Goal: Task Accomplishment & Management: Use online tool/utility

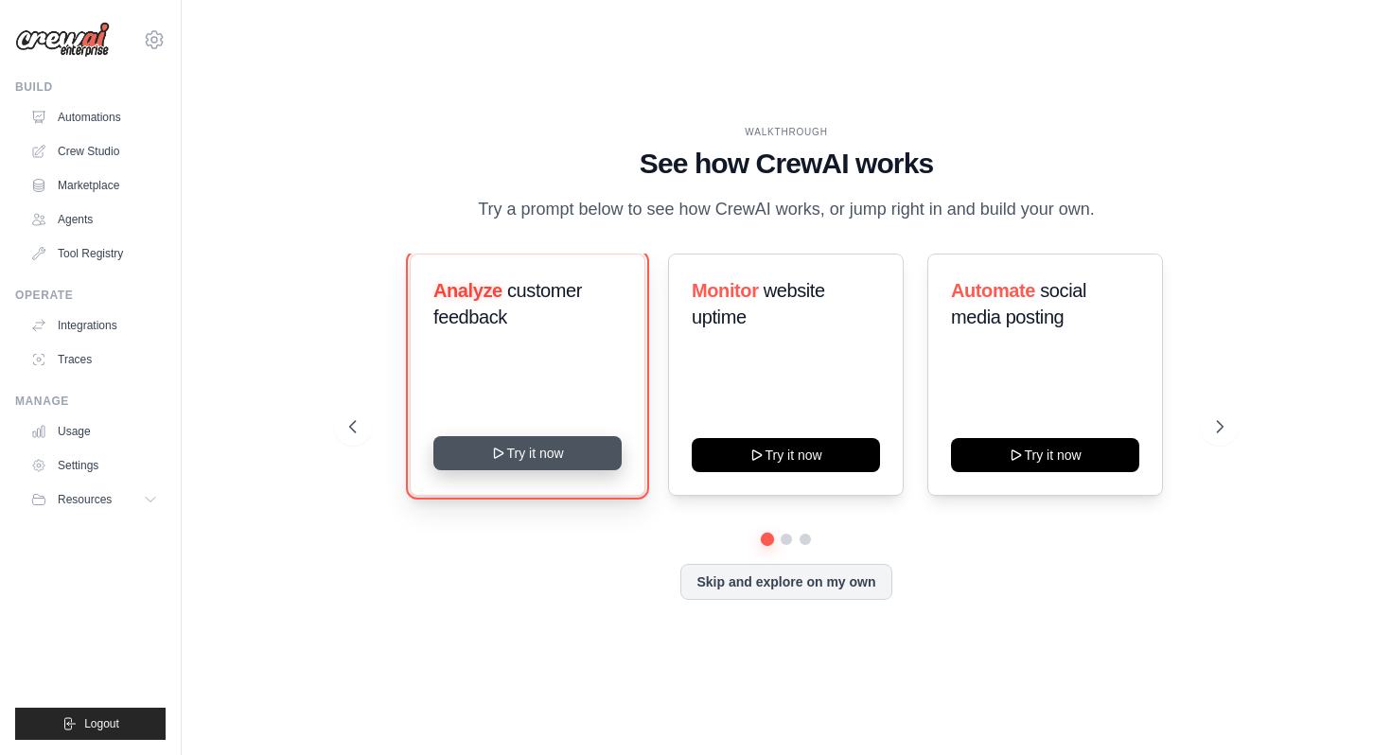
click at [543, 455] on button "Try it now" at bounding box center [527, 453] width 188 height 34
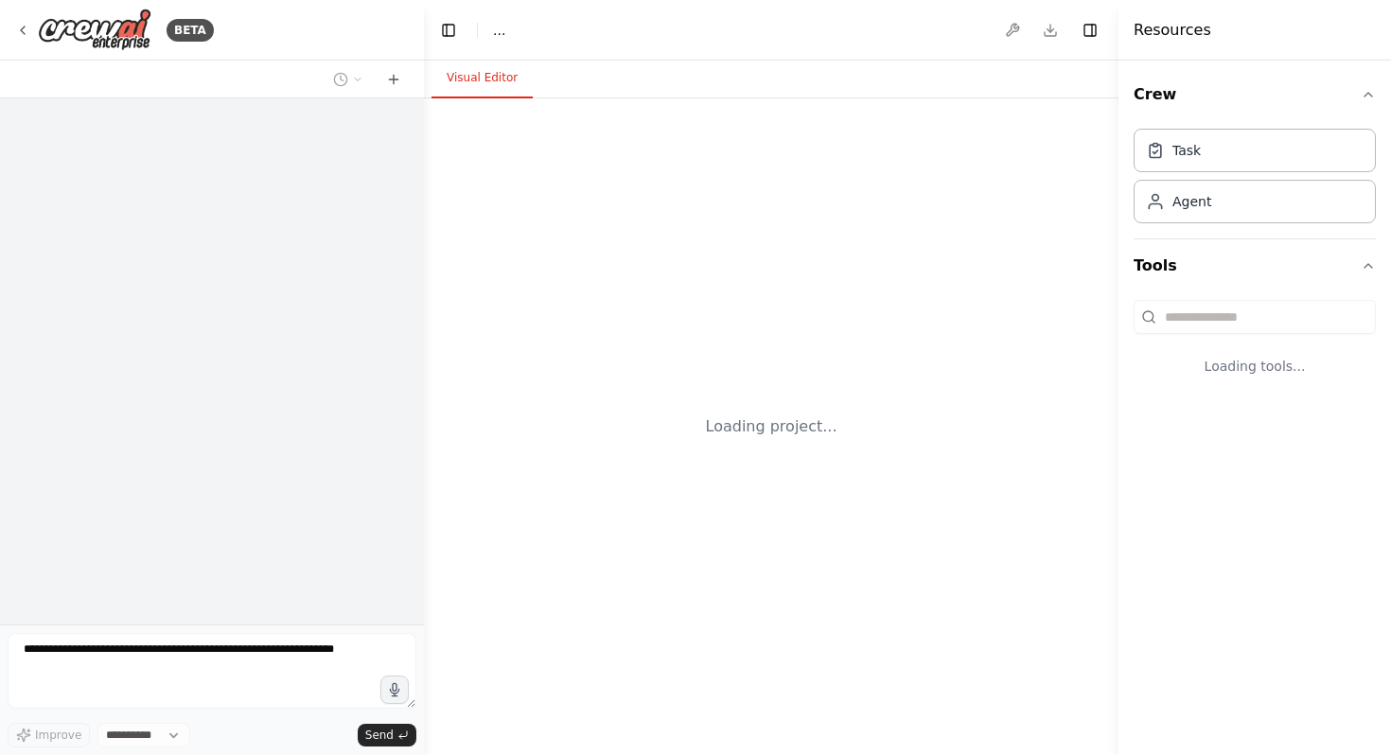
select select "****"
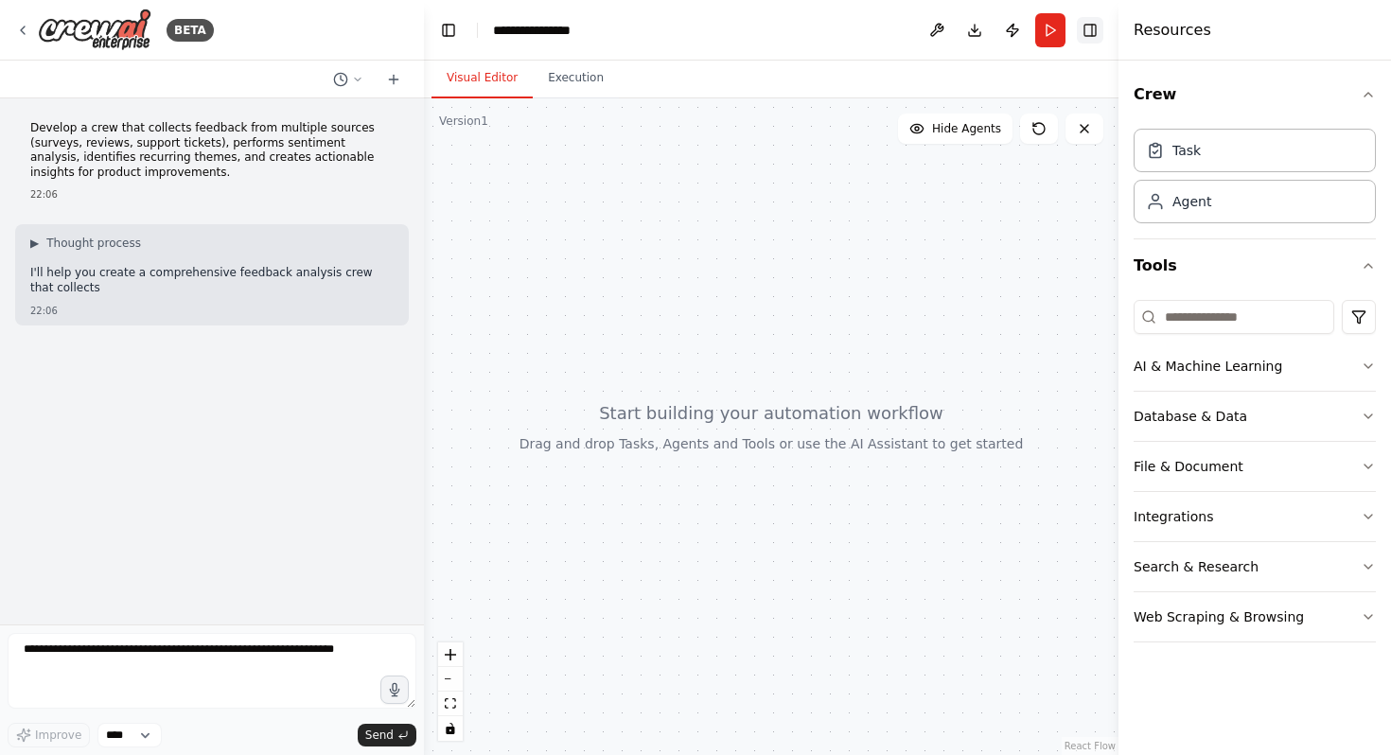
click at [1090, 32] on button "Toggle Right Sidebar" at bounding box center [1090, 30] width 26 height 26
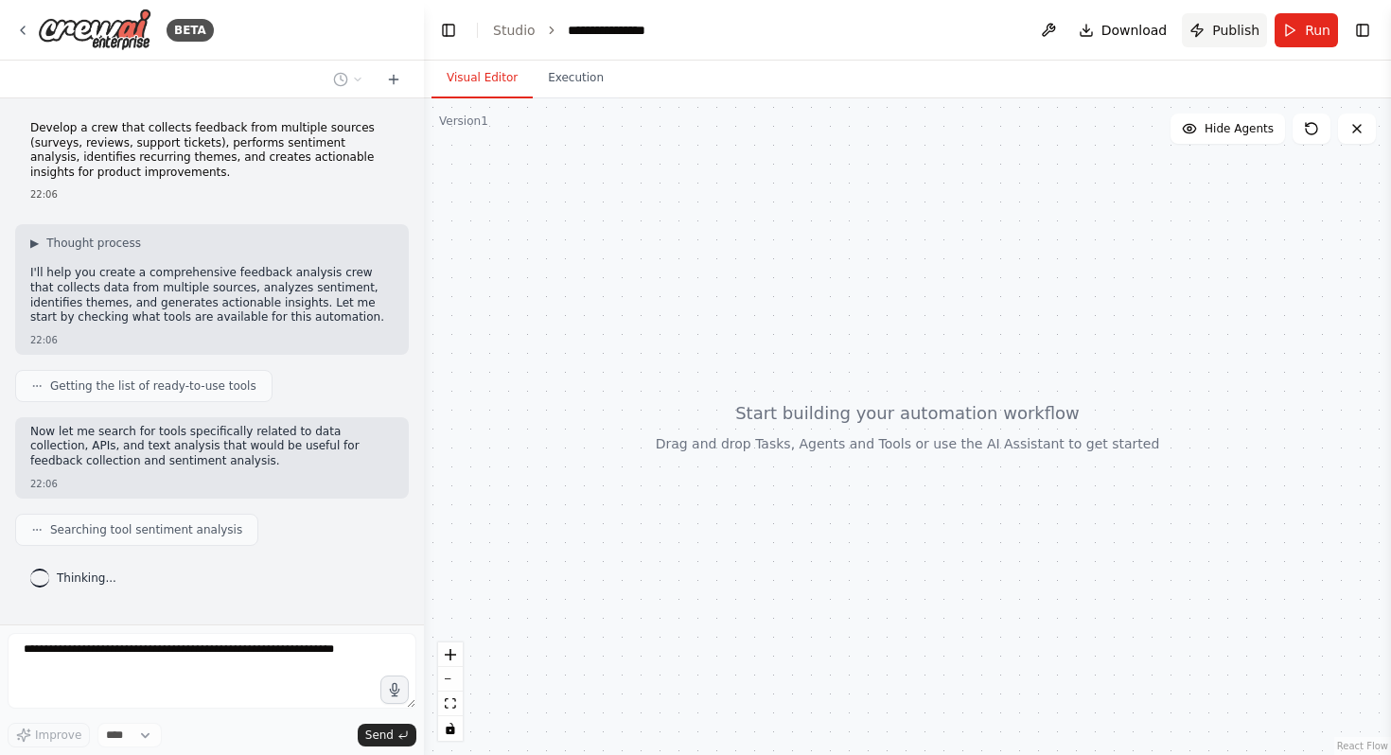
click at [1243, 35] on span "Publish" at bounding box center [1235, 30] width 47 height 19
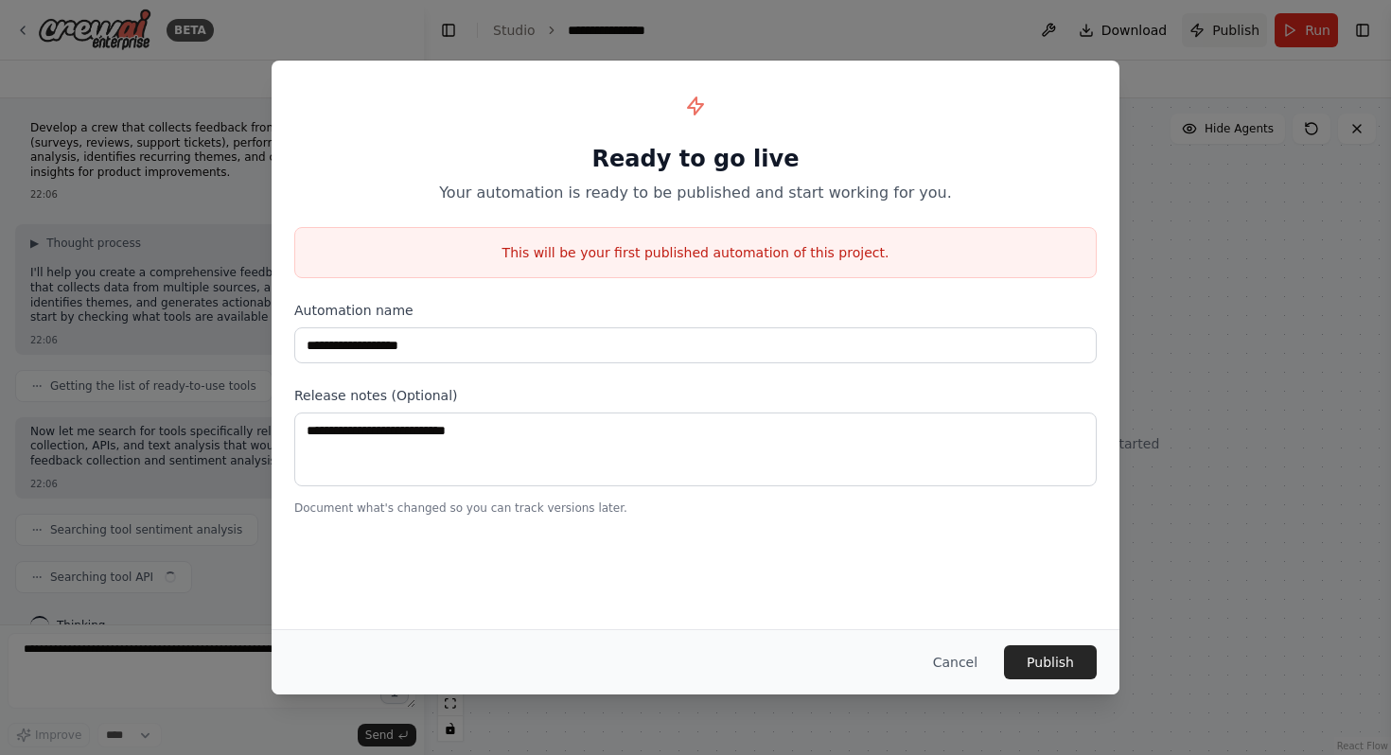
scroll to position [31, 0]
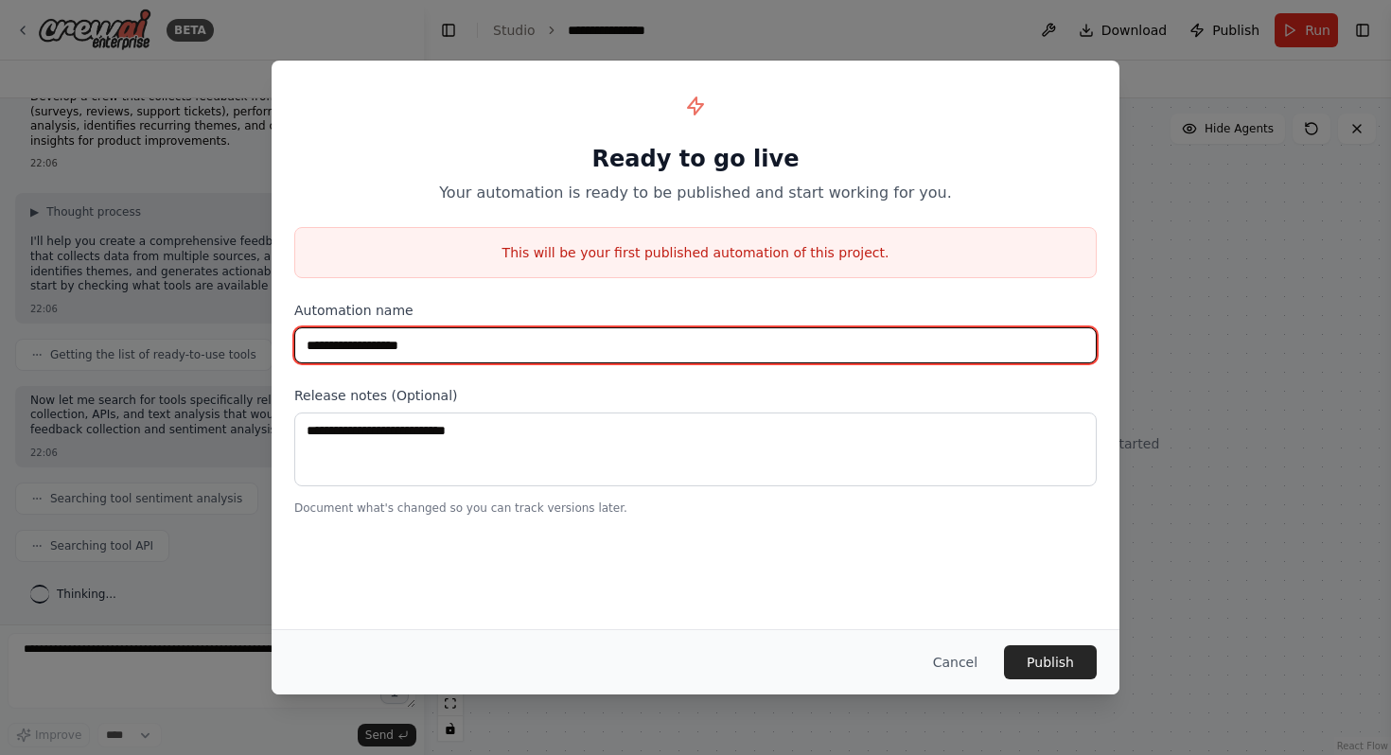
click at [596, 352] on input "**********" at bounding box center [695, 345] width 803 height 36
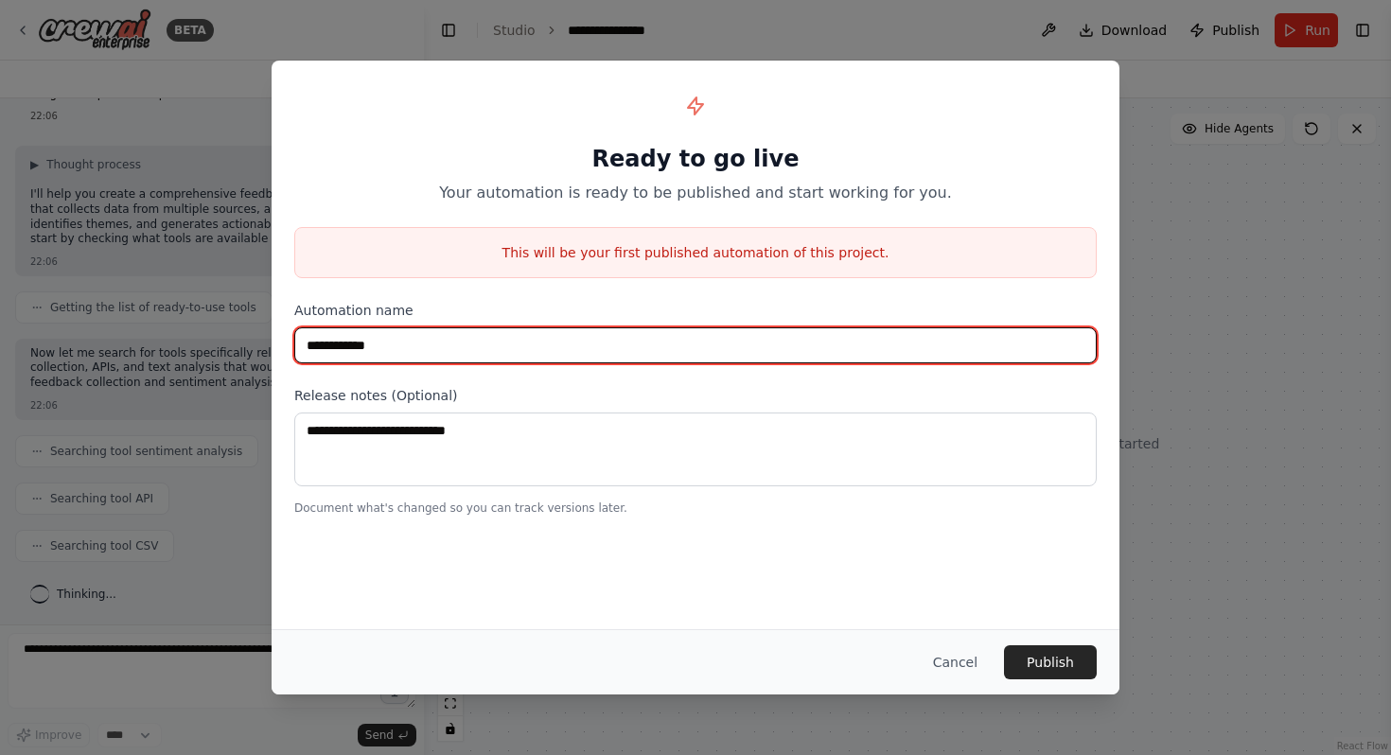
scroll to position [126, 0]
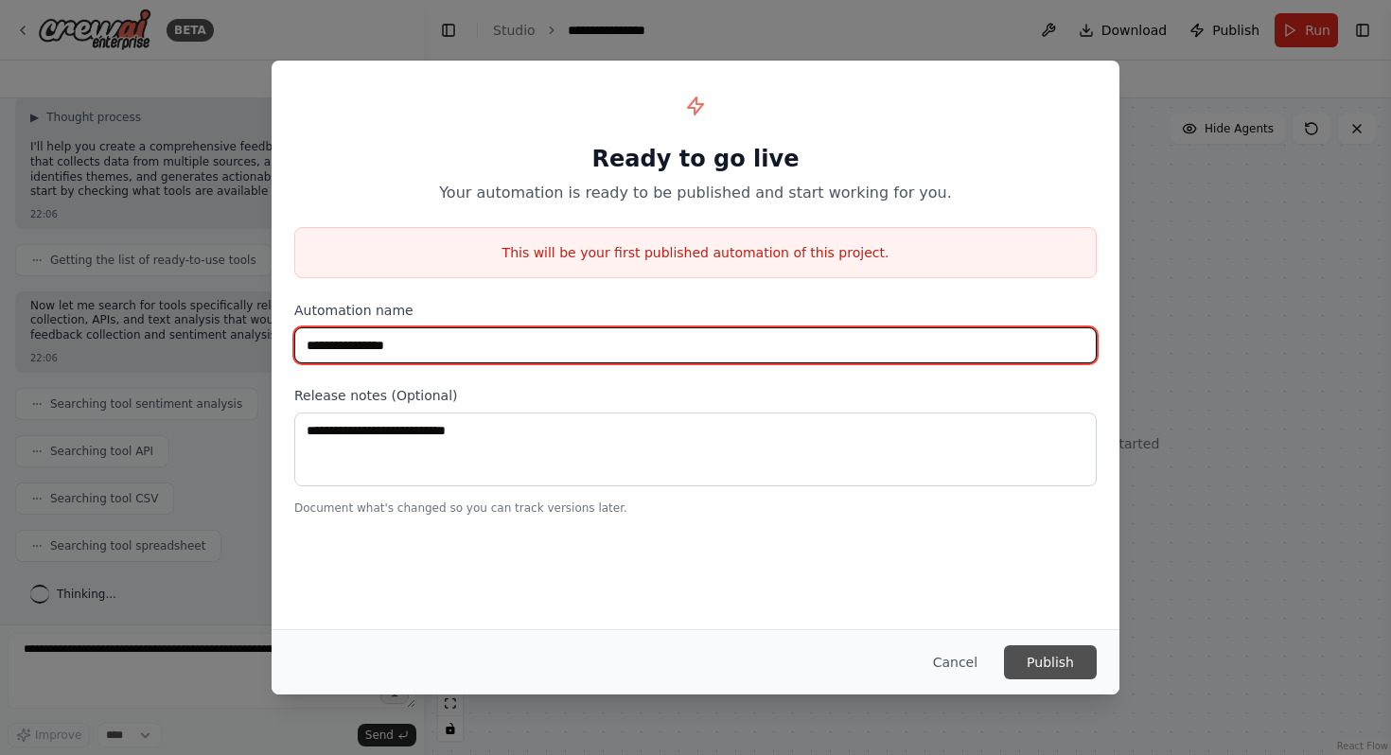
type input "**********"
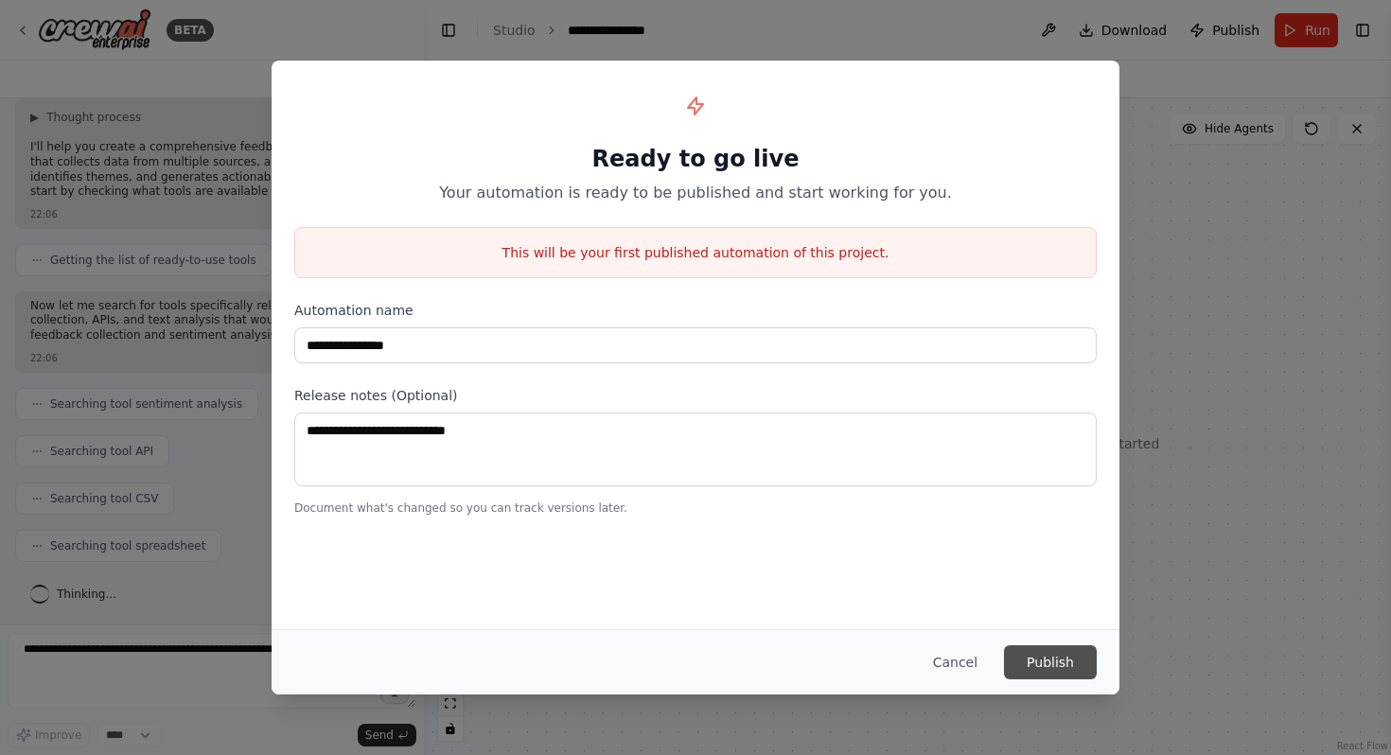
click at [1055, 660] on button "Publish" at bounding box center [1050, 662] width 93 height 34
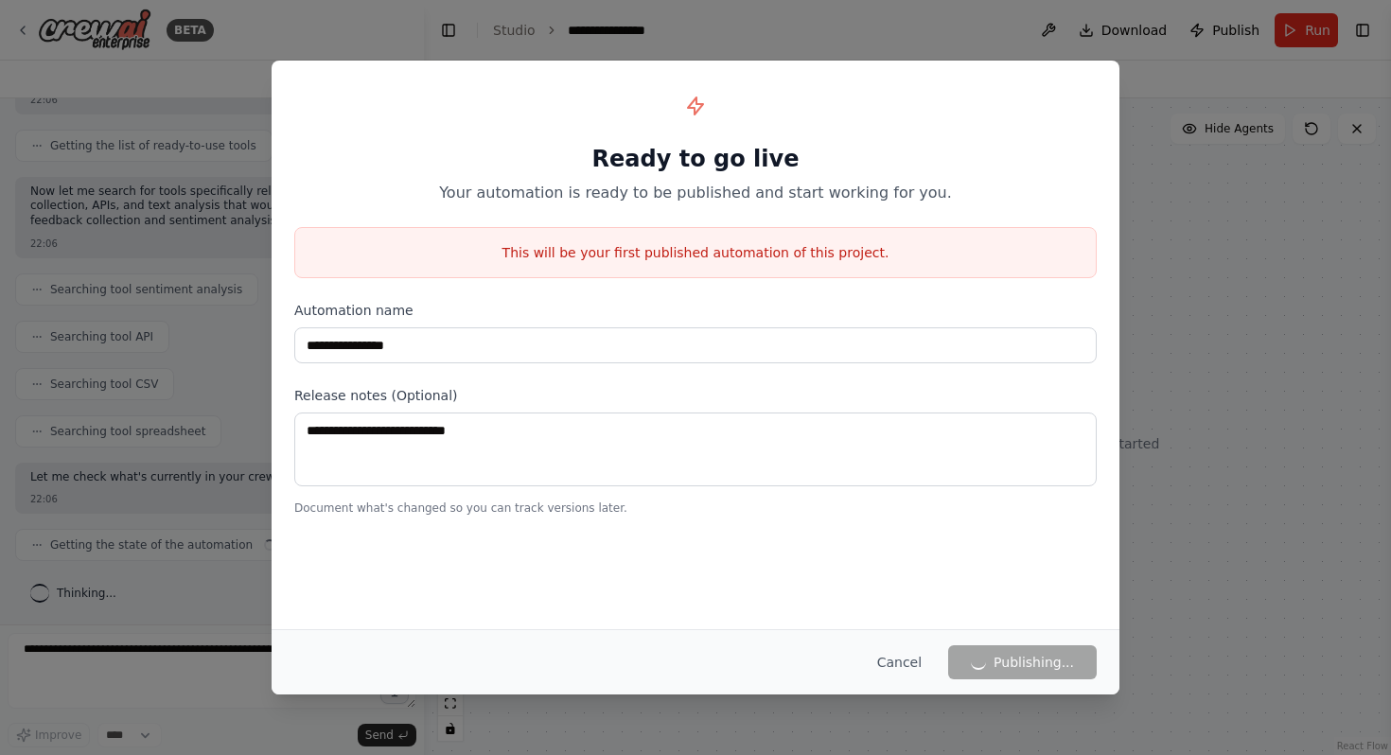
scroll to position [255, 0]
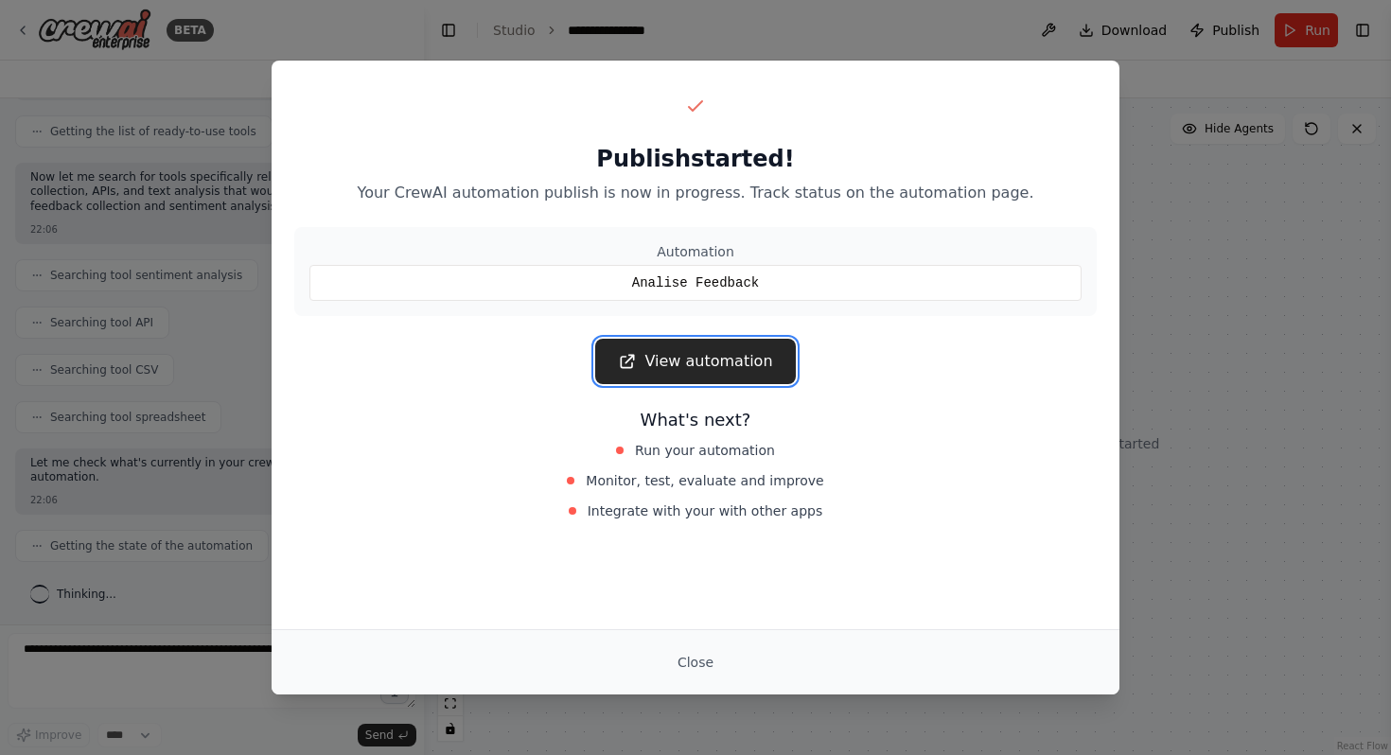
click at [734, 349] on link "View automation" at bounding box center [695, 361] width 200 height 45
click at [128, 17] on div "Publish started! Your CrewAI automation publish is now in progress. Track statu…" at bounding box center [695, 377] width 1391 height 755
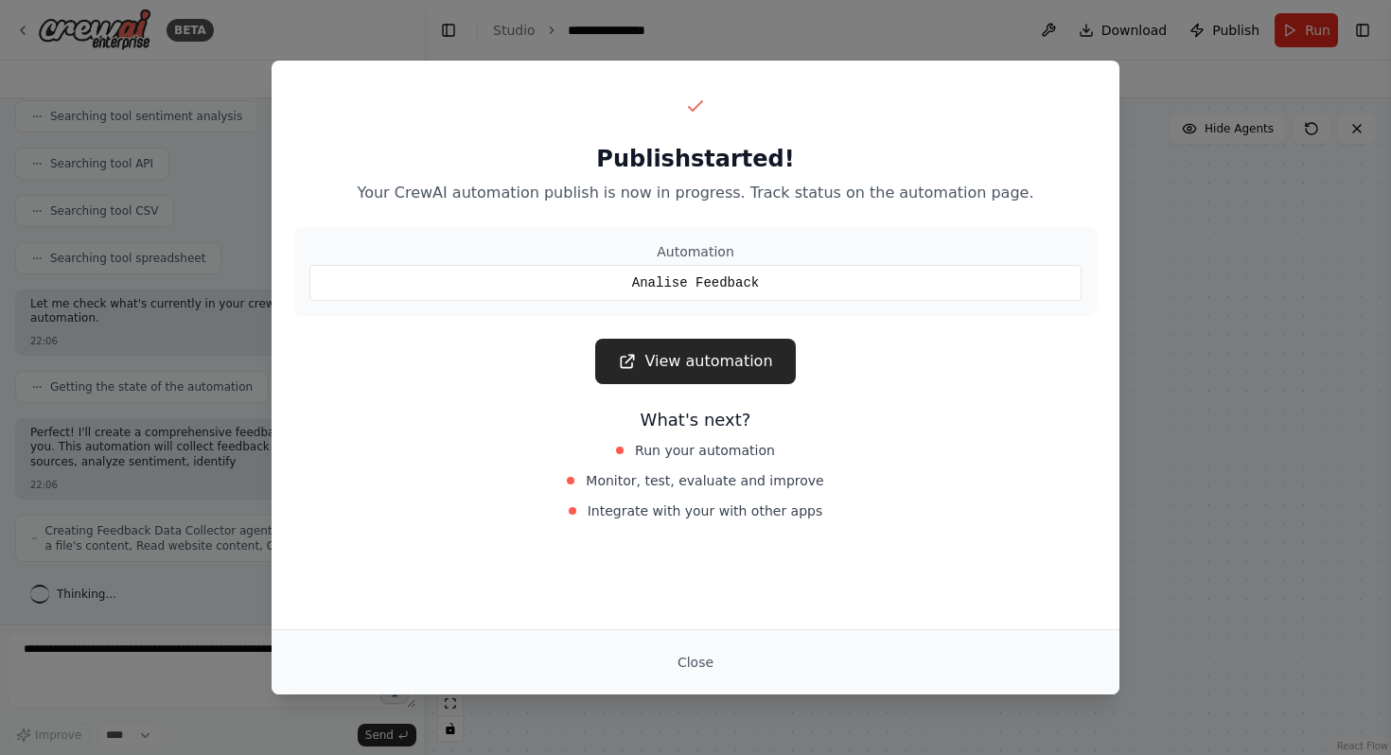
scroll to position [447, 0]
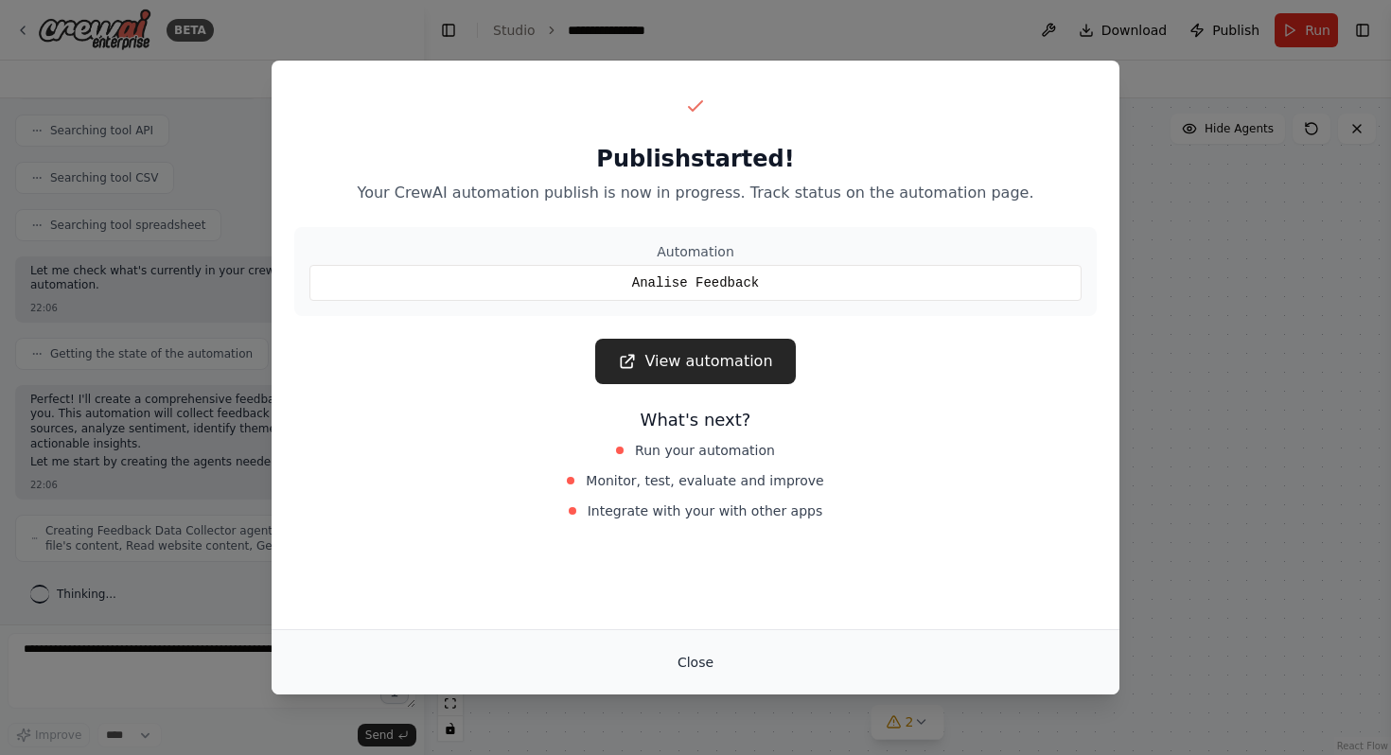
click at [698, 664] on button "Close" at bounding box center [695, 662] width 66 height 34
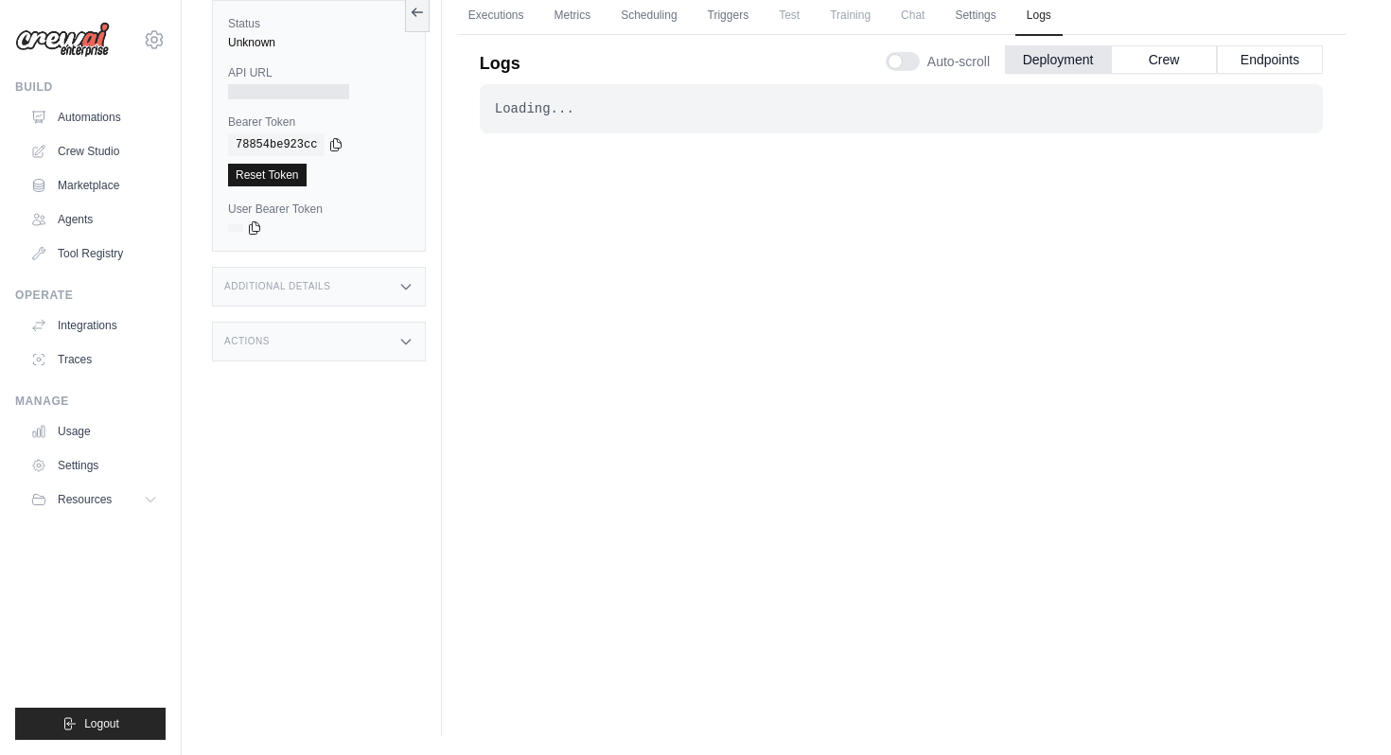
click at [278, 180] on link "Reset Token" at bounding box center [267, 175] width 79 height 23
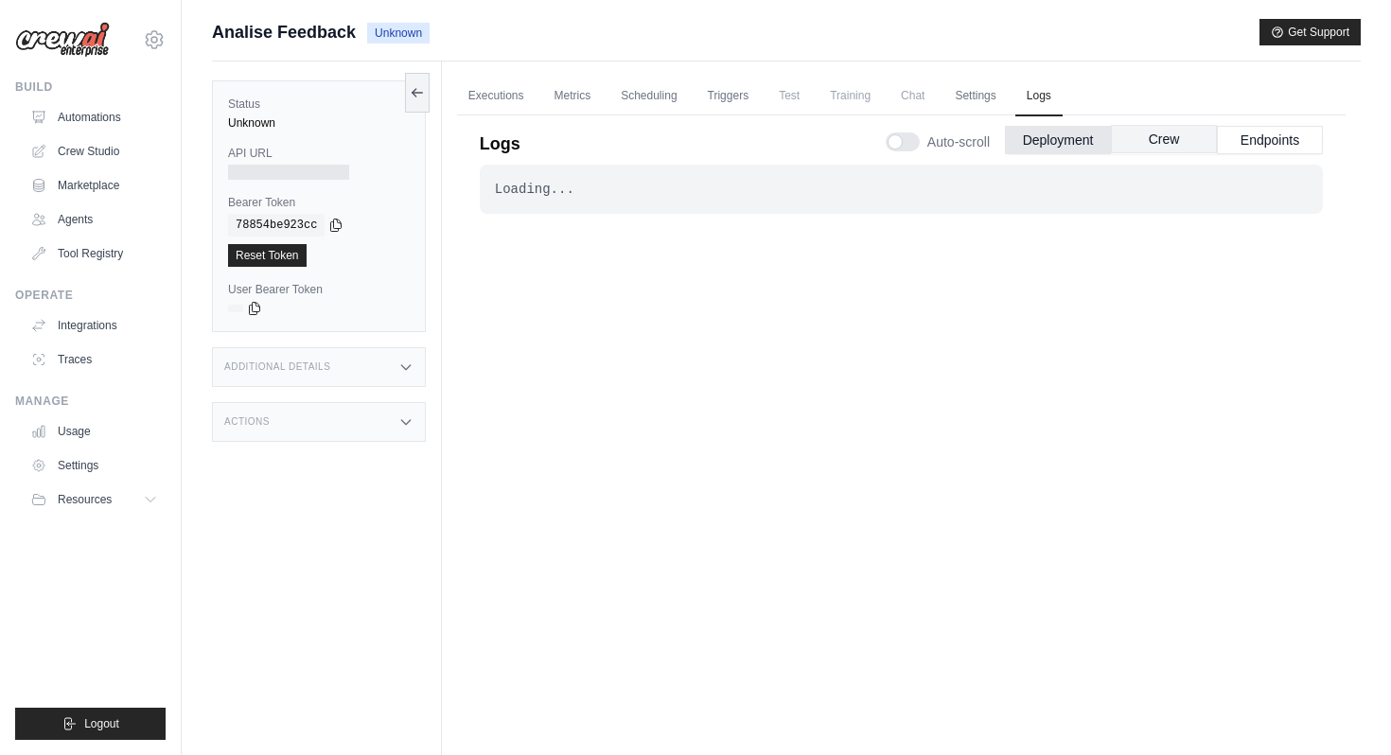
click at [1147, 133] on button "Crew" at bounding box center [1164, 139] width 106 height 28
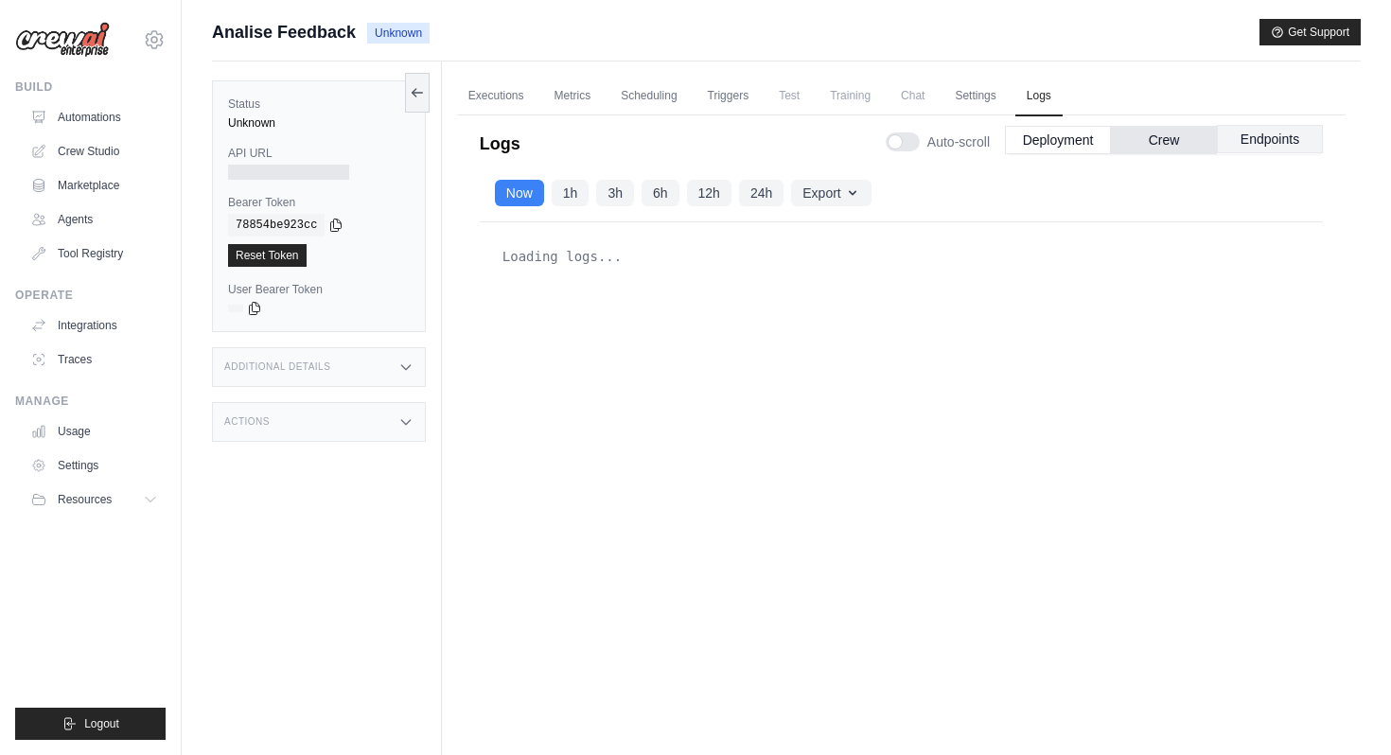
click at [1270, 142] on button "Endpoints" at bounding box center [1270, 139] width 106 height 28
click at [1066, 142] on button "Deployment" at bounding box center [1058, 139] width 106 height 28
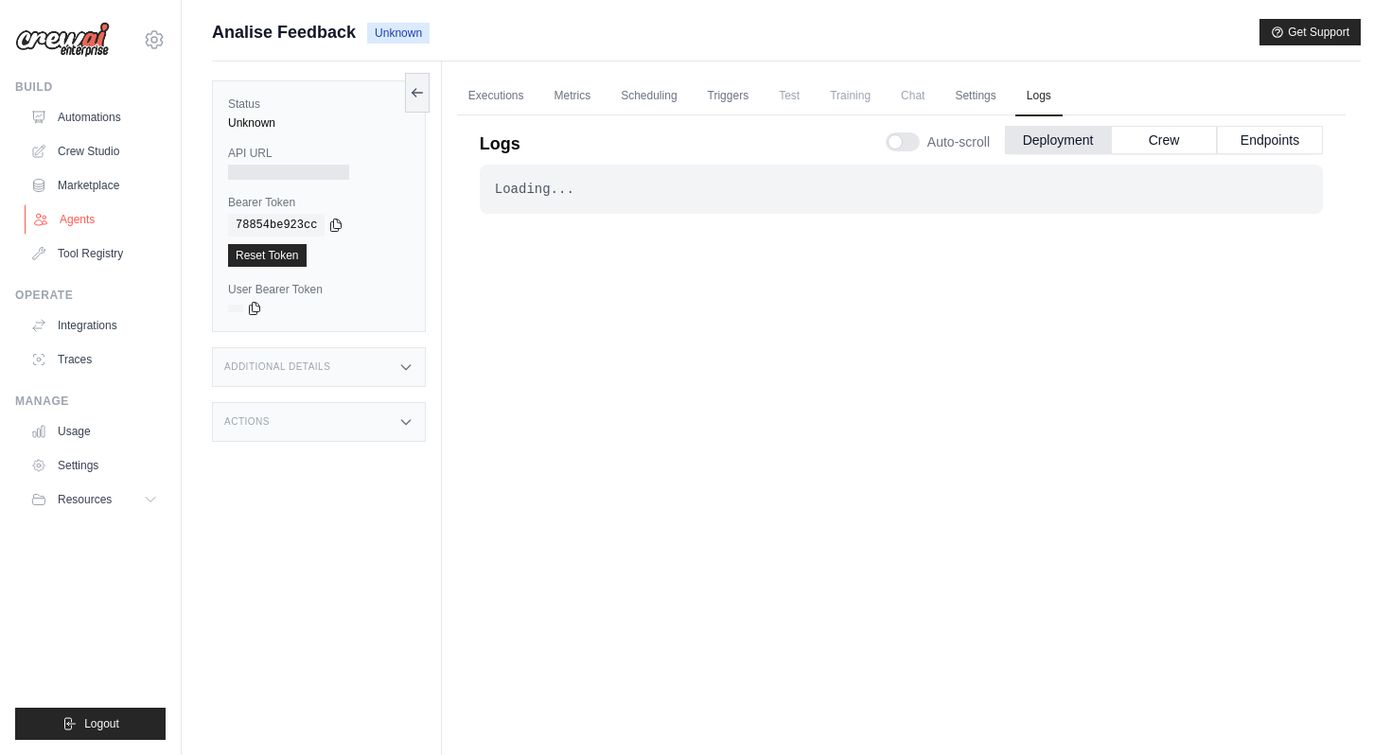
click at [90, 220] on link "Agents" at bounding box center [96, 219] width 143 height 30
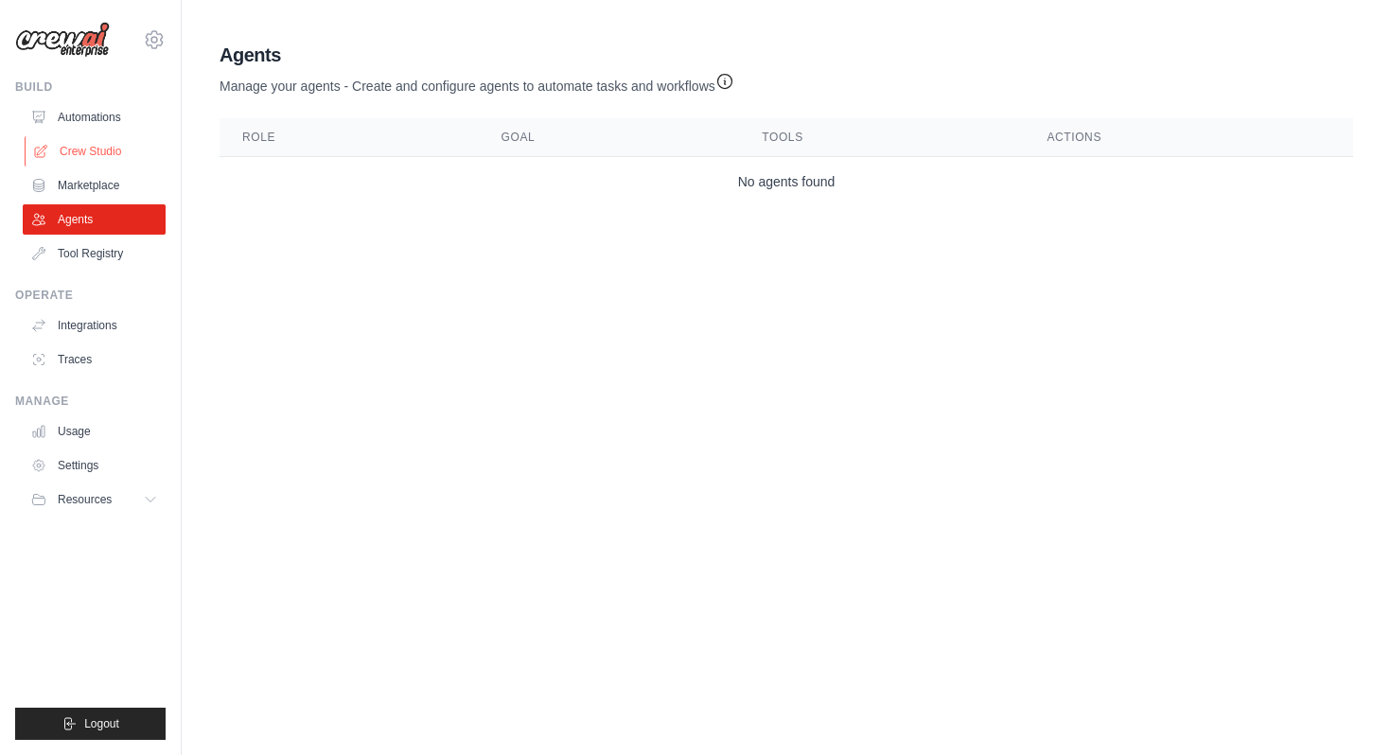
click at [97, 153] on link "Crew Studio" at bounding box center [96, 151] width 143 height 30
